Goal: Information Seeking & Learning: Find contact information

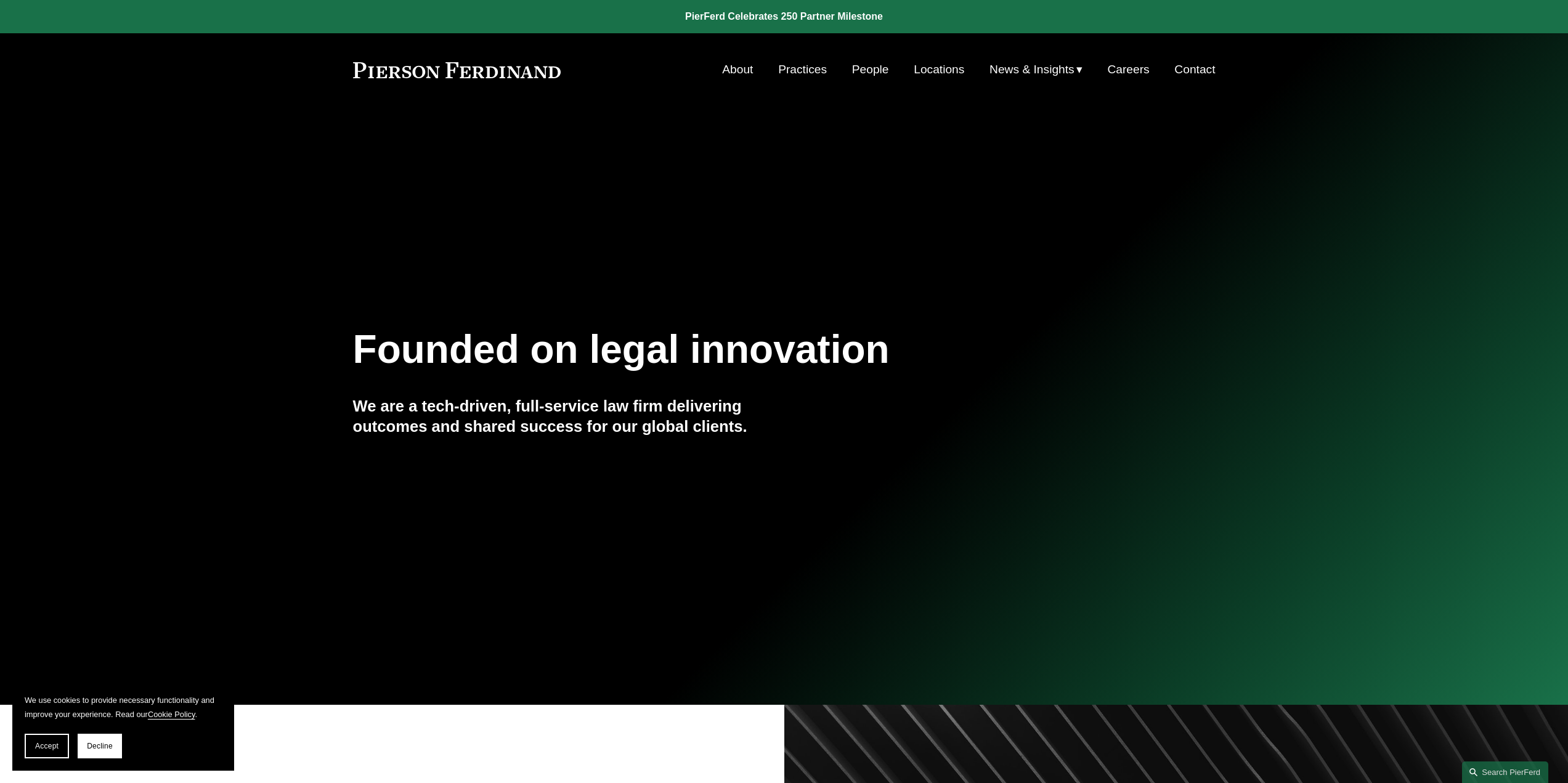
click at [872, 71] on link "People" at bounding box center [870, 69] width 37 height 23
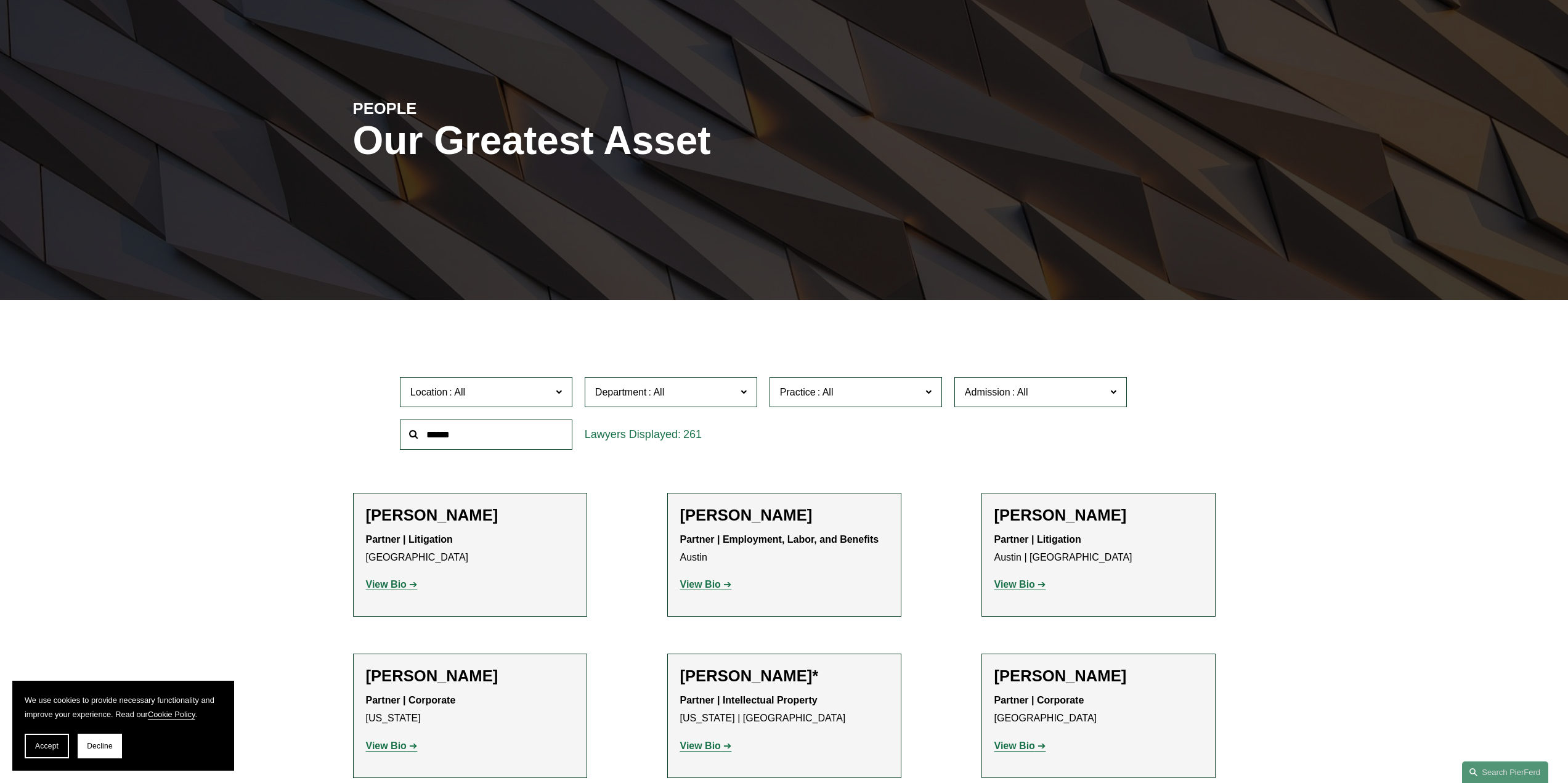
scroll to position [246, 0]
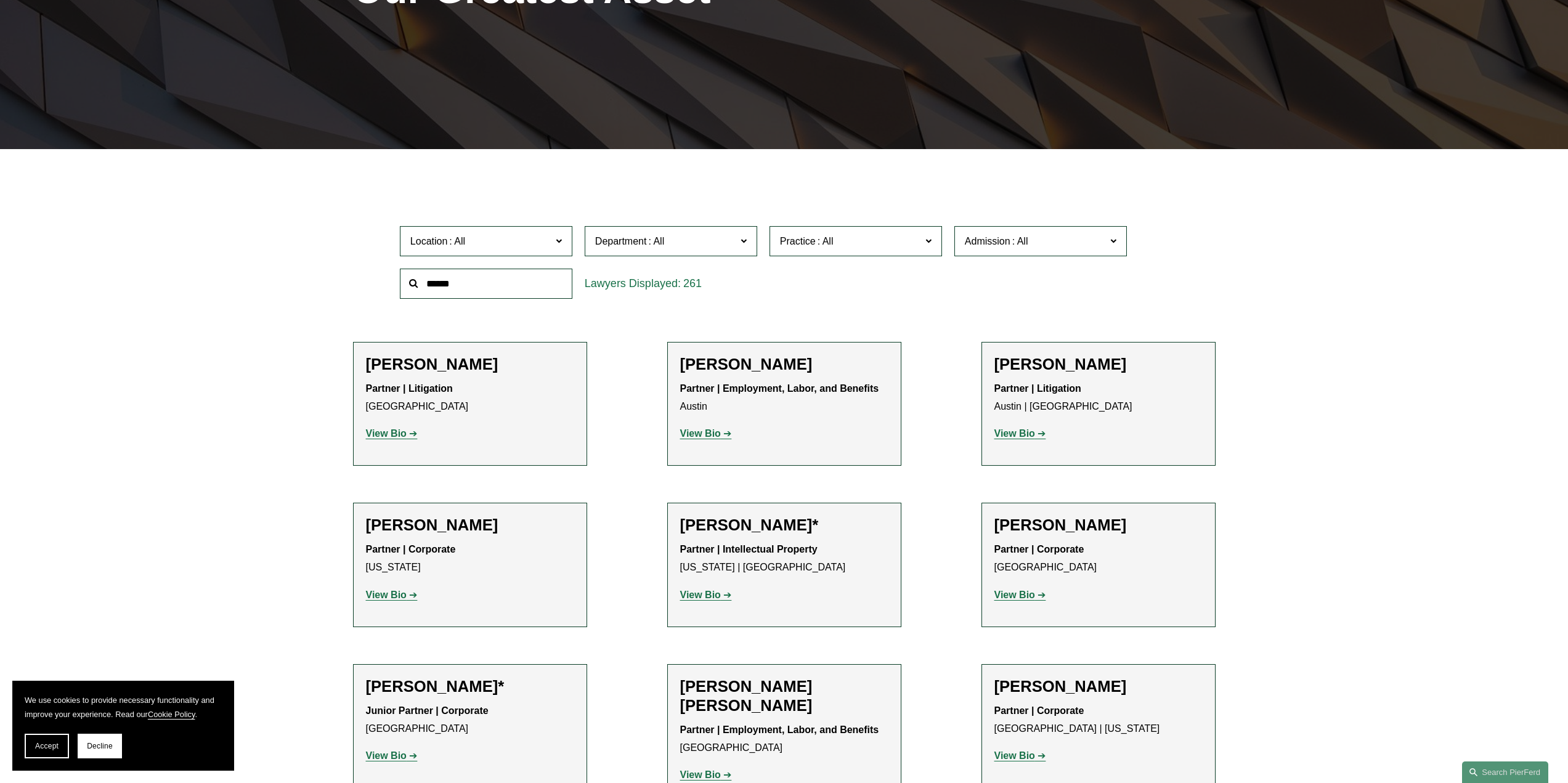
click at [498, 239] on span "Location" at bounding box center [480, 241] width 141 height 17
click at [0, 0] on link "Denver" at bounding box center [0, 0] width 0 height 0
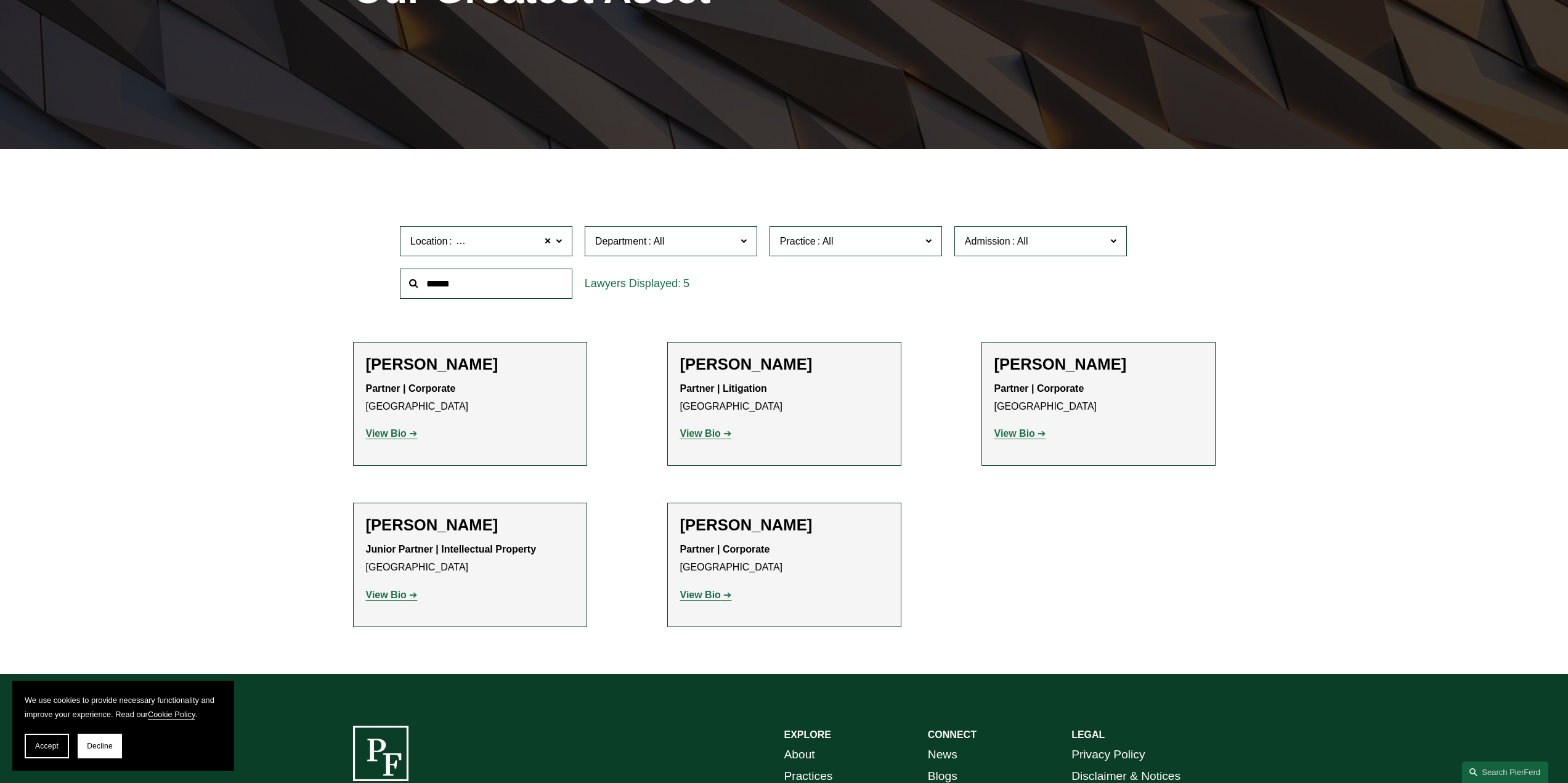
scroll to position [308, 0]
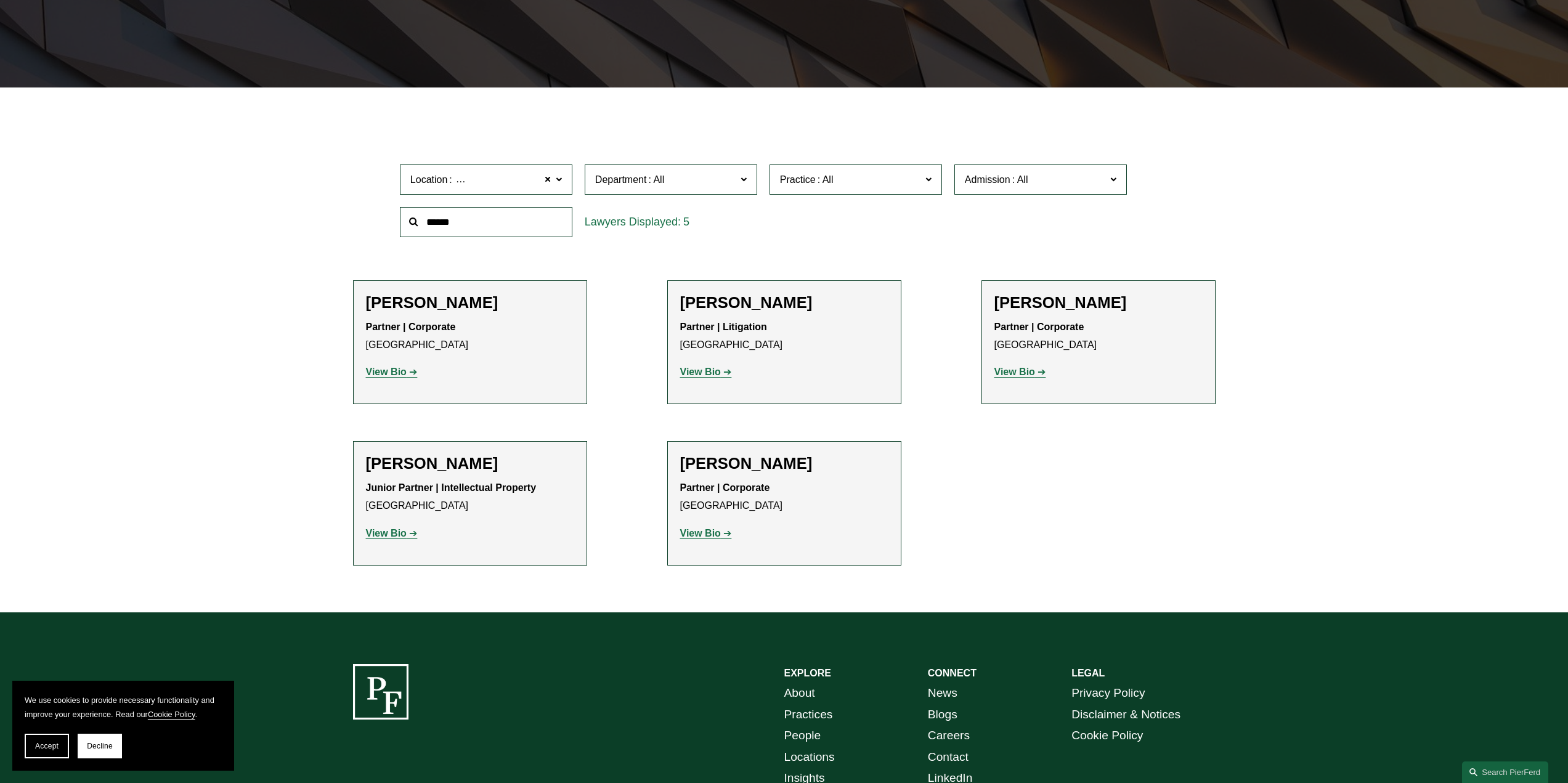
drag, startPoint x: 699, startPoint y: 541, endPoint x: 641, endPoint y: 493, distance: 75.3
click at [641, 493] on ul "Filter Location Denver Denver All Atlanta Austin Boston Charlotte Chicago Cinci…" at bounding box center [784, 343] width 957 height 443
click at [711, 535] on strong "View Bio" at bounding box center [700, 533] width 41 height 11
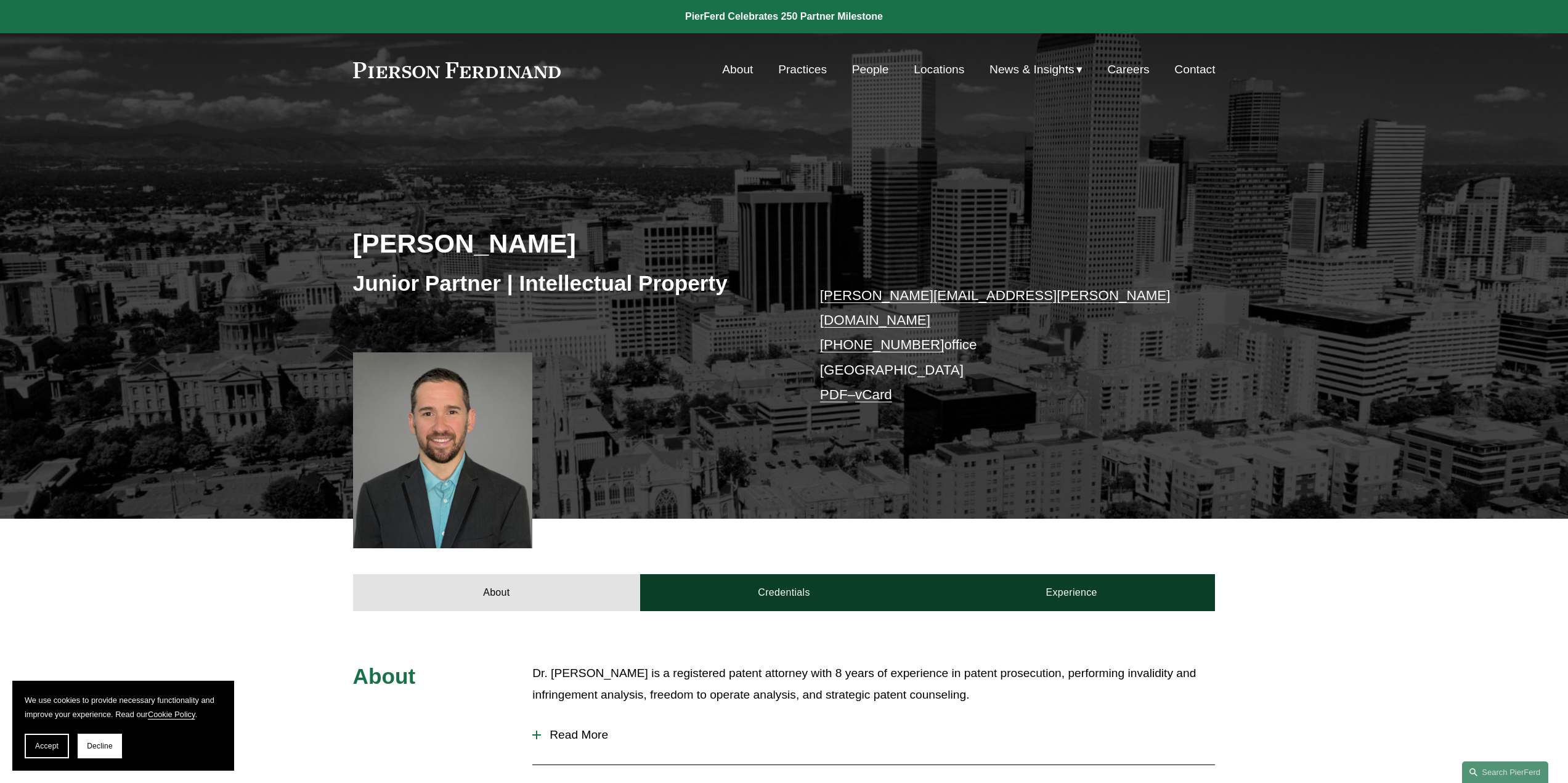
scroll to position [246, 0]
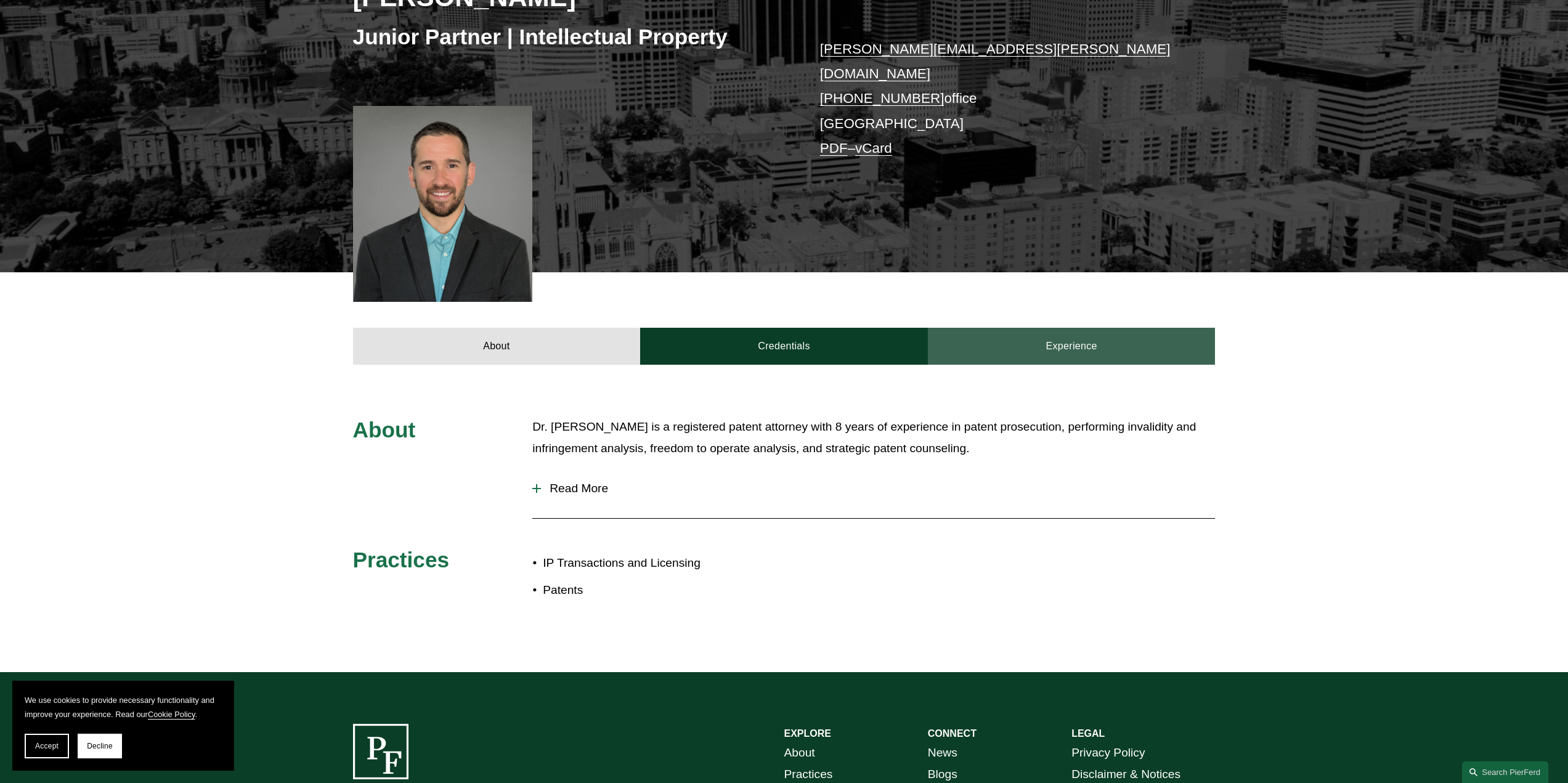
click at [1026, 340] on link "Experience" at bounding box center [1071, 346] width 288 height 37
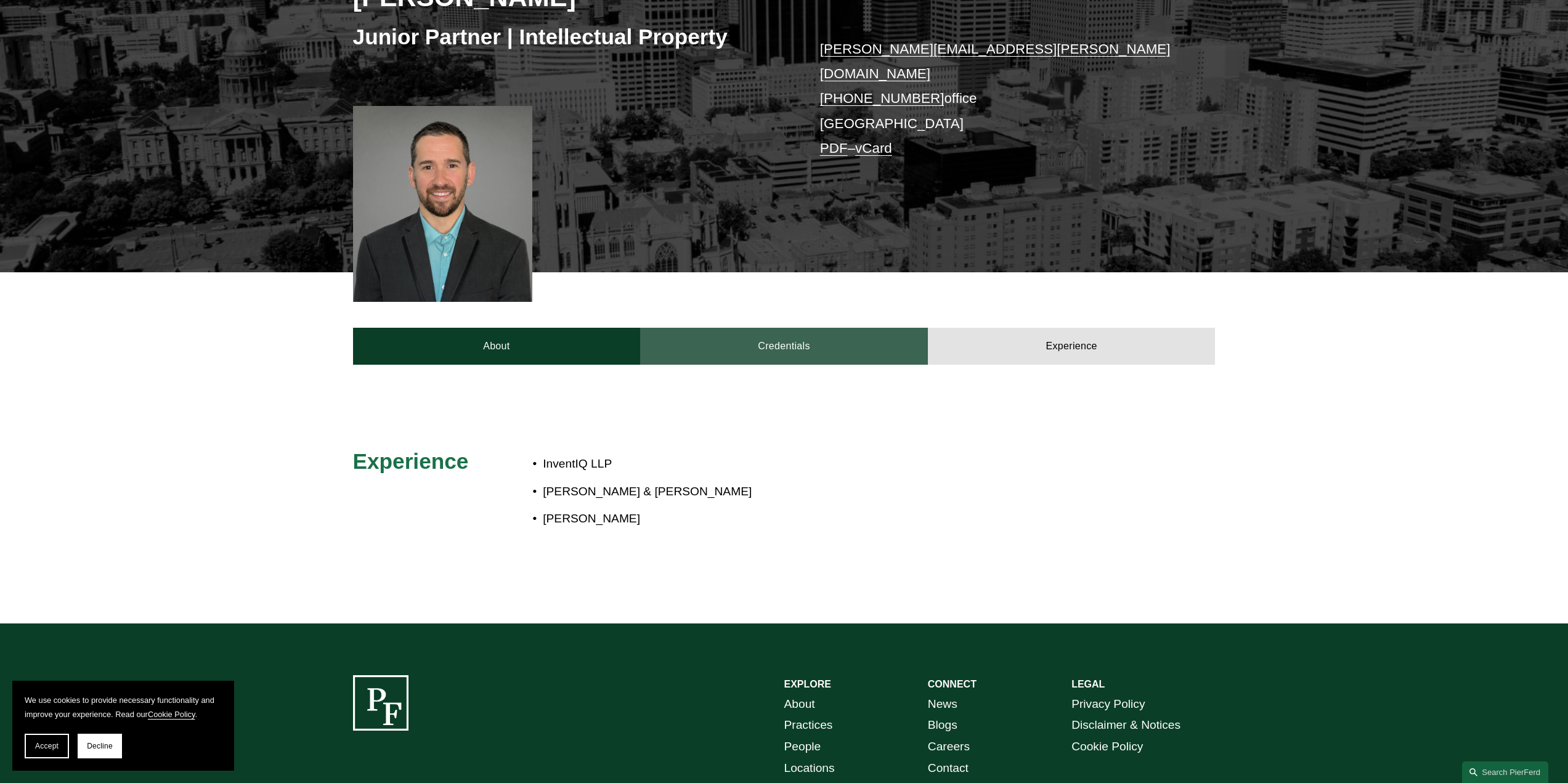
click at [800, 340] on link "Credentials" at bounding box center [784, 346] width 288 height 37
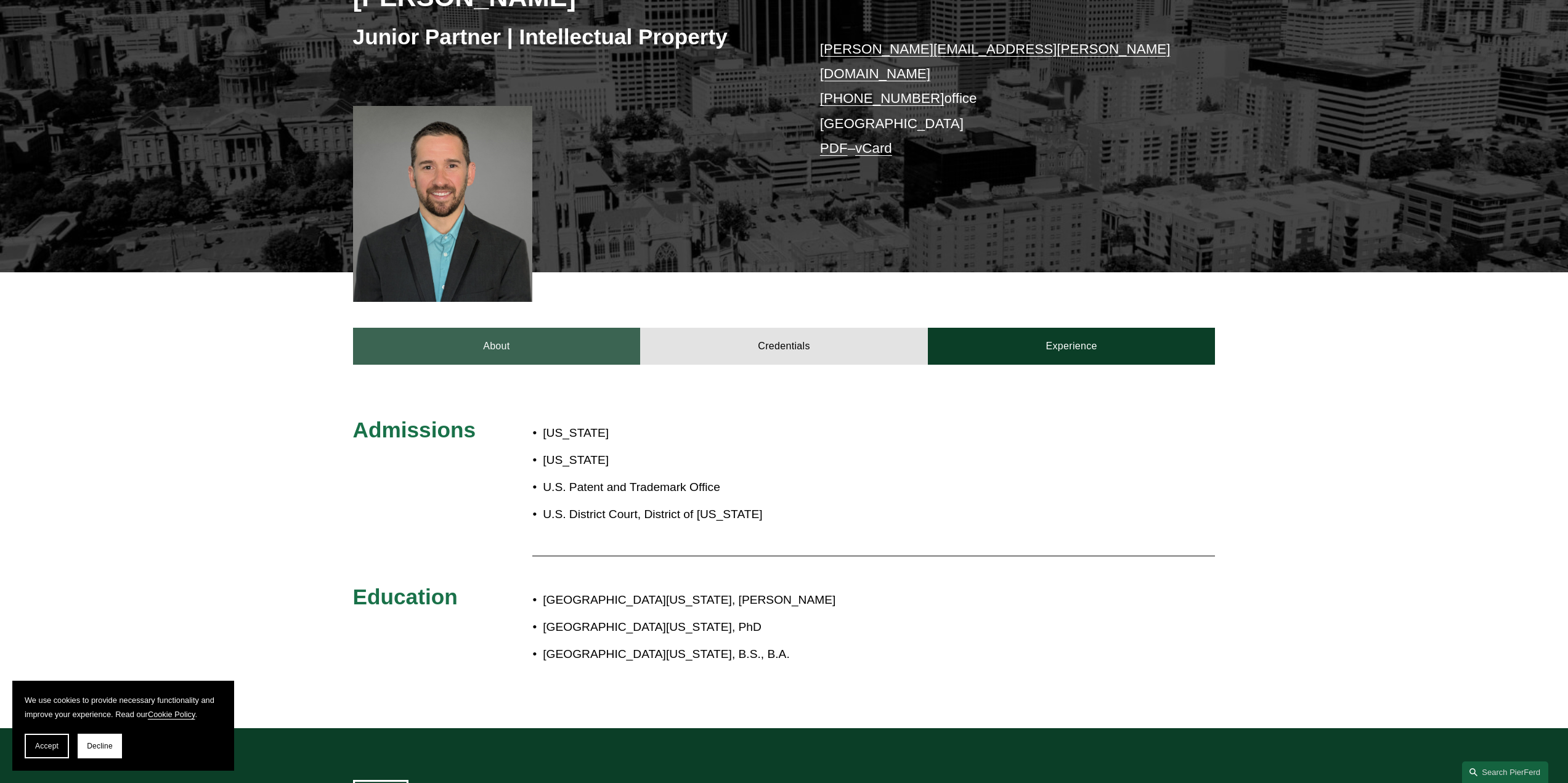
click at [559, 340] on link "About" at bounding box center [497, 346] width 288 height 37
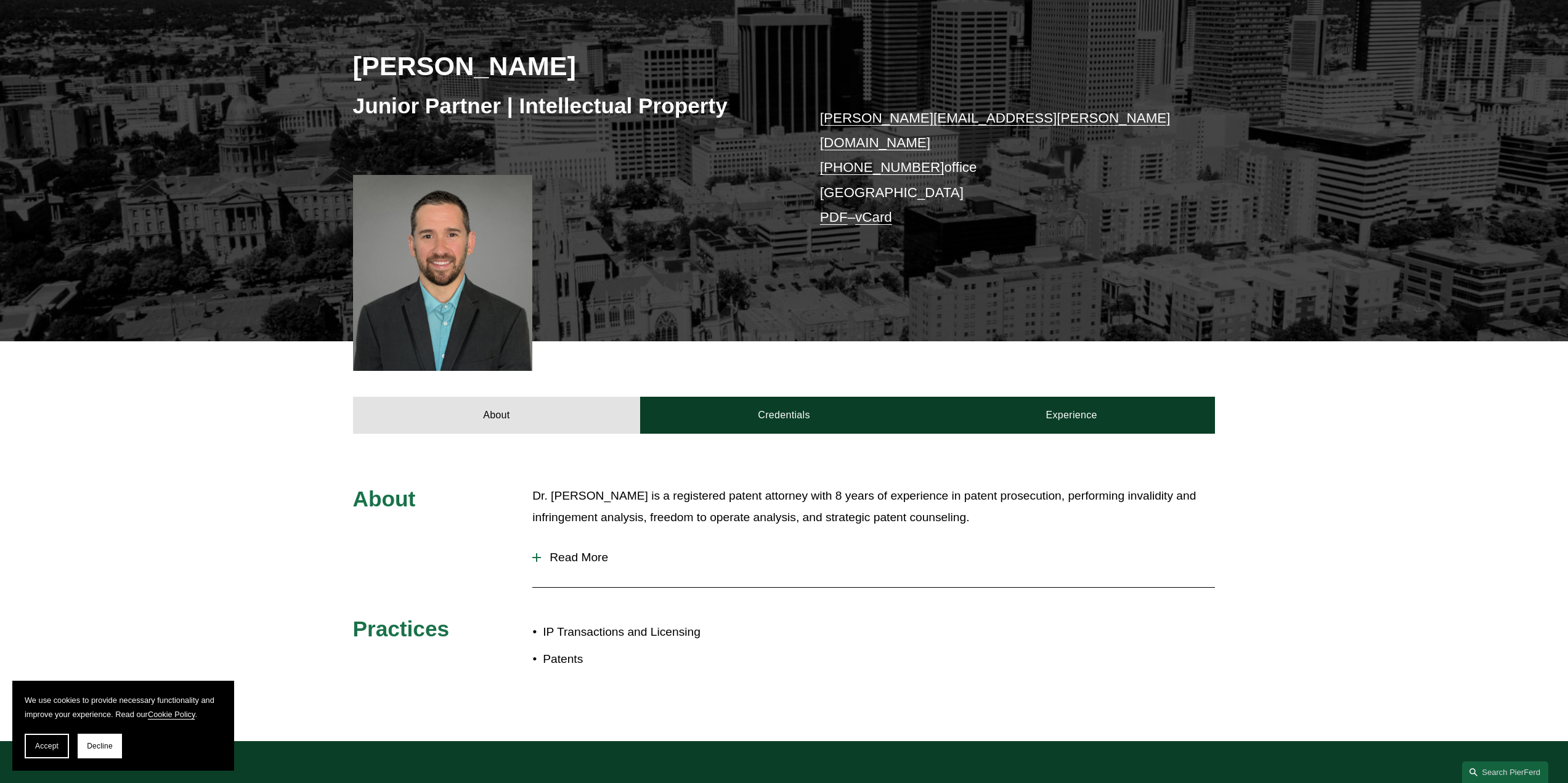
scroll to position [62, 0]
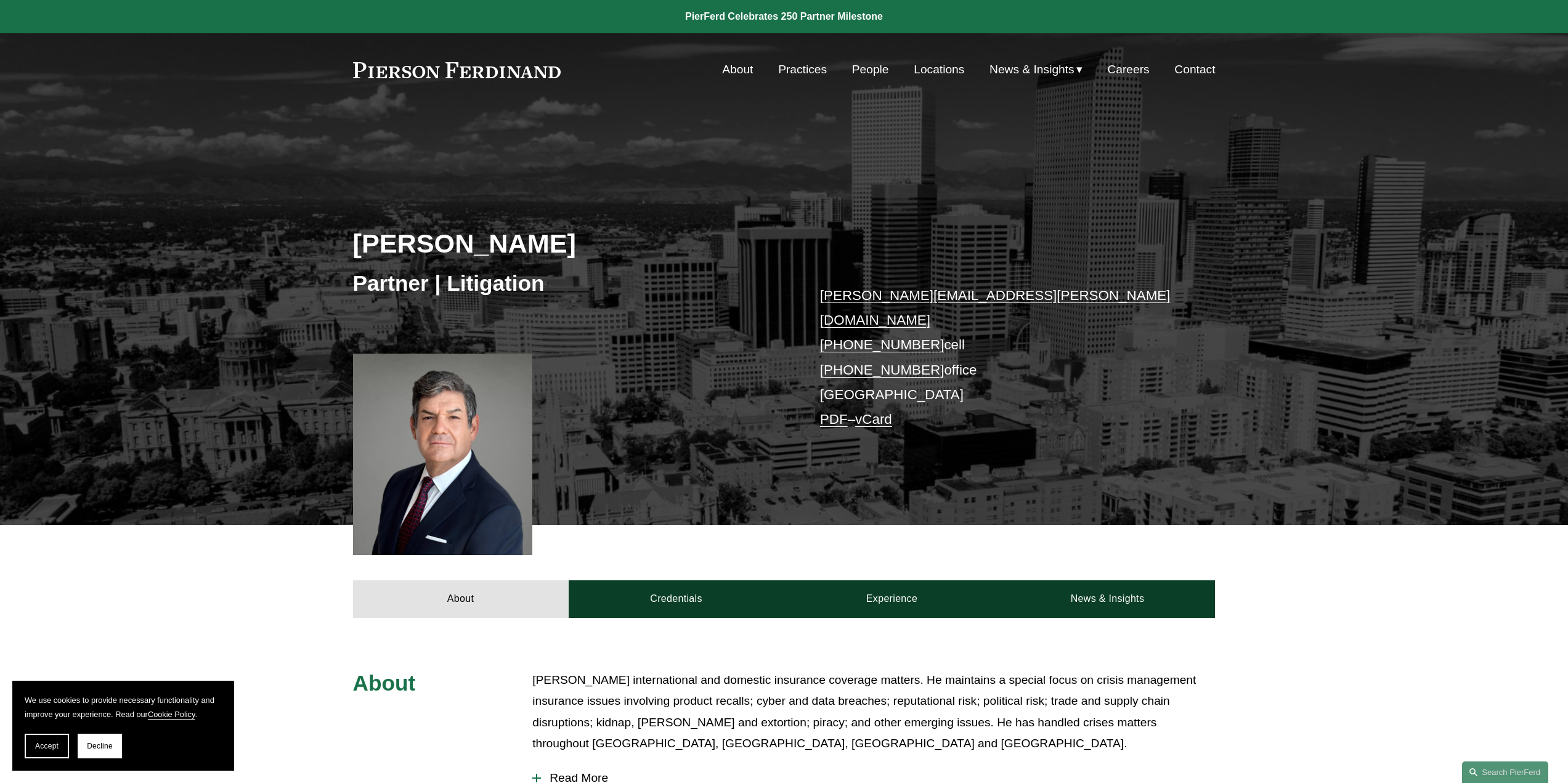
scroll to position [184, 0]
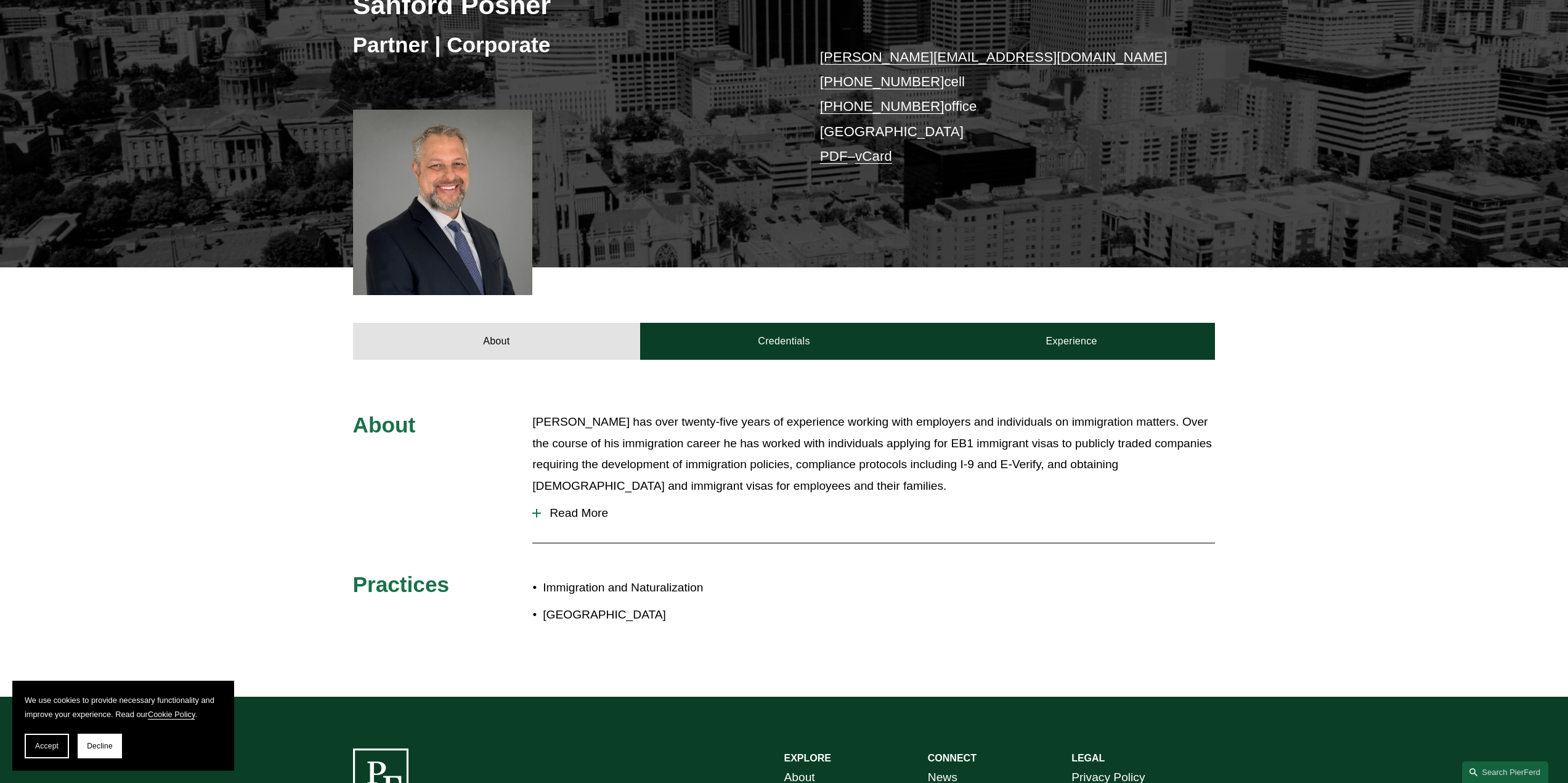
scroll to position [246, 0]
